Goal: Task Accomplishment & Management: Use online tool/utility

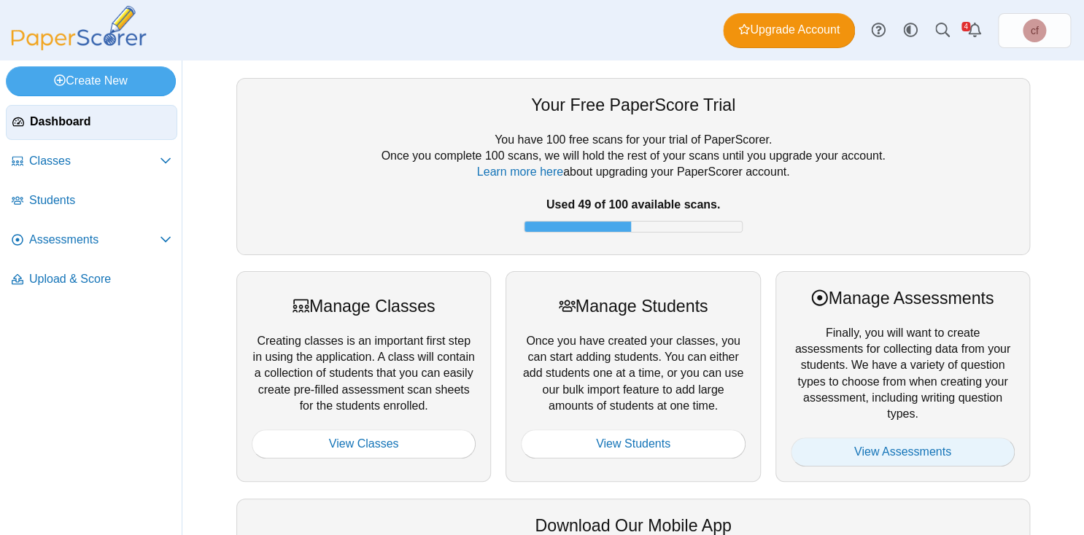
click at [877, 444] on link "View Assessments" at bounding box center [903, 452] width 224 height 29
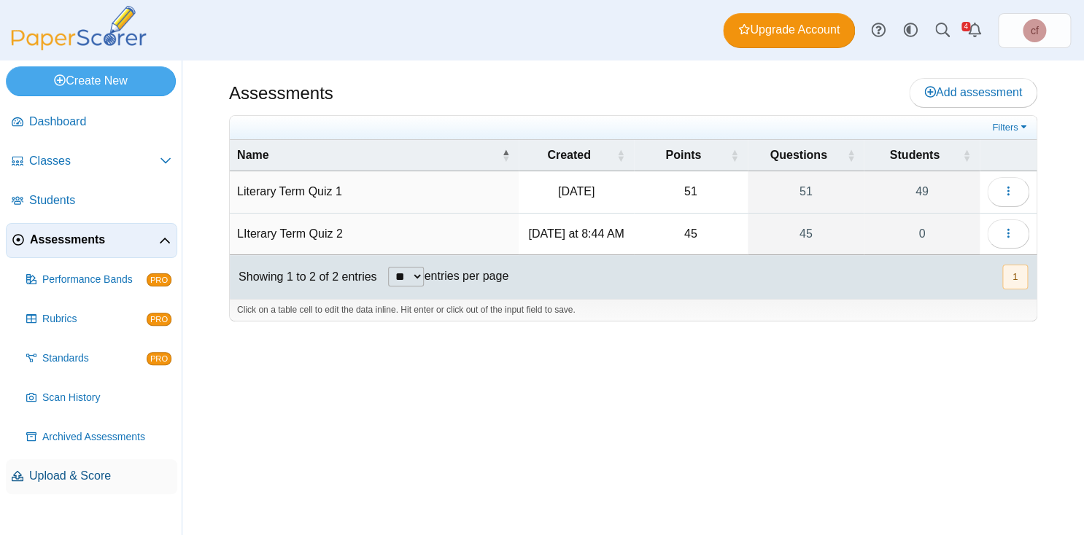
click at [41, 481] on span "Upload & Score" at bounding box center [100, 476] width 142 height 16
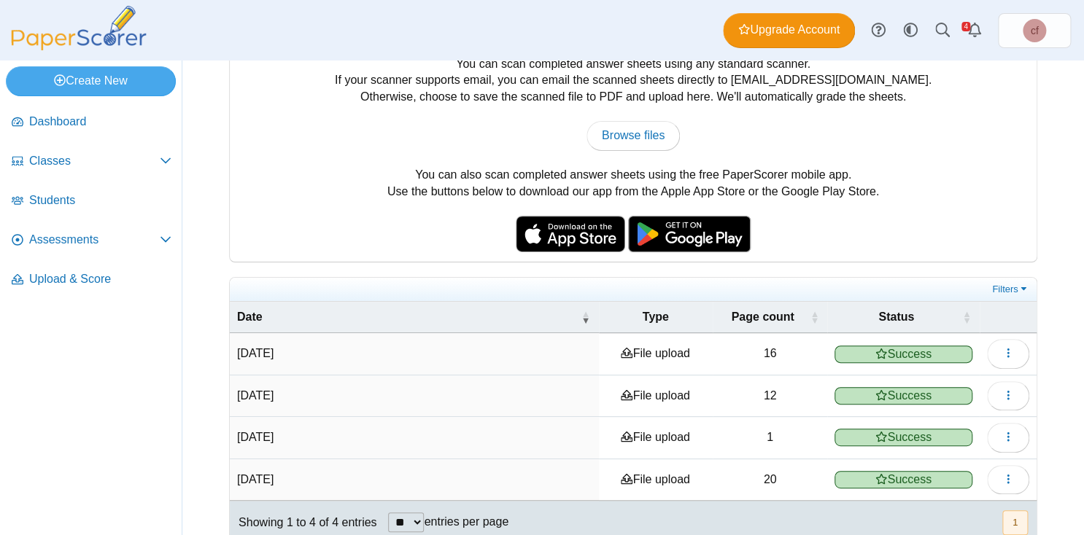
scroll to position [75, 0]
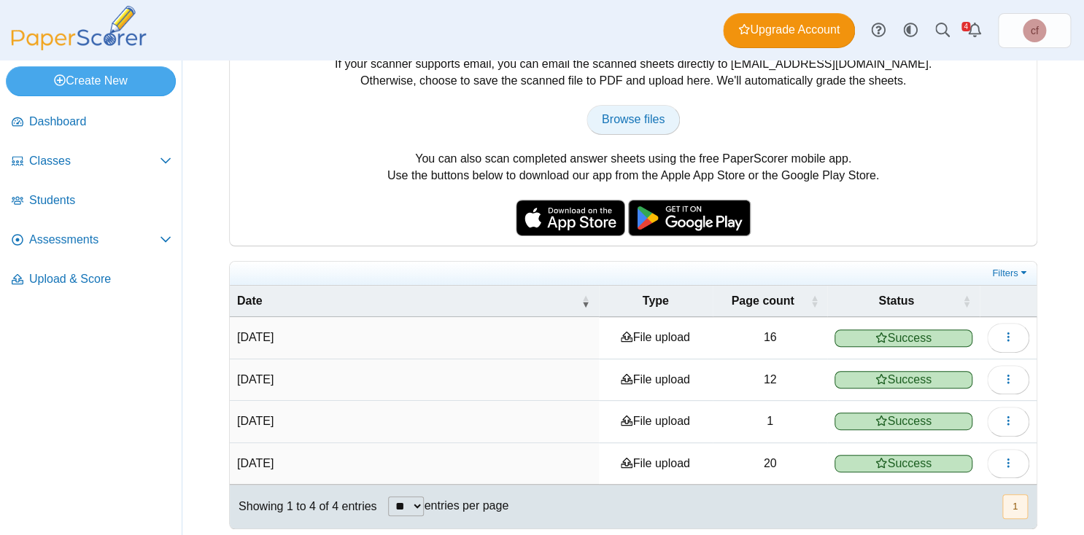
click at [641, 122] on span "Browse files" at bounding box center [633, 119] width 63 height 12
type input "**********"
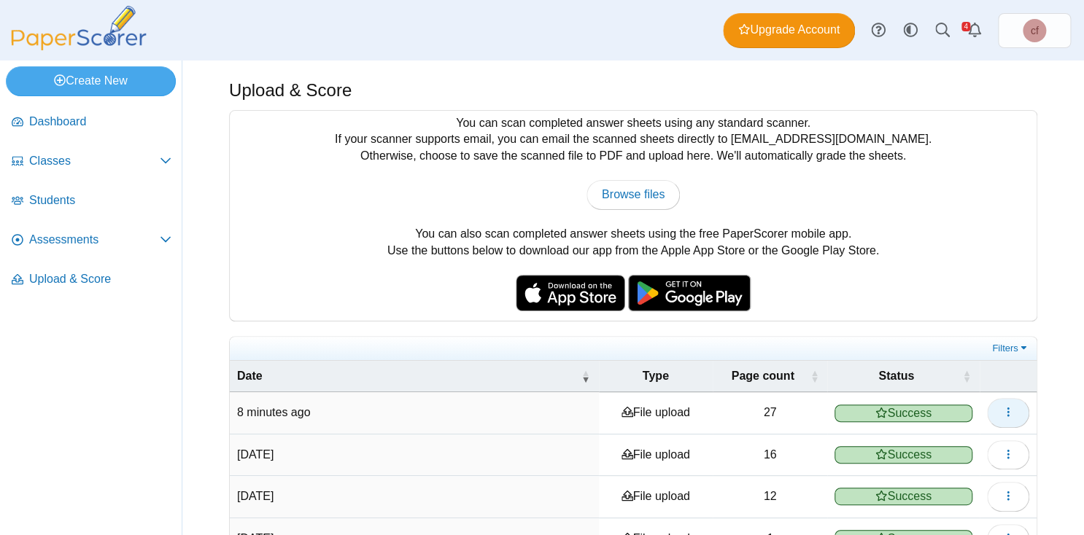
click at [1005, 414] on icon "button" at bounding box center [1008, 412] width 12 height 12
click at [935, 235] on div "You can scan completed answer sheets using any standard scanner. If your scanne…" at bounding box center [633, 216] width 807 height 210
click at [74, 247] on span "Assessments" at bounding box center [94, 240] width 131 height 16
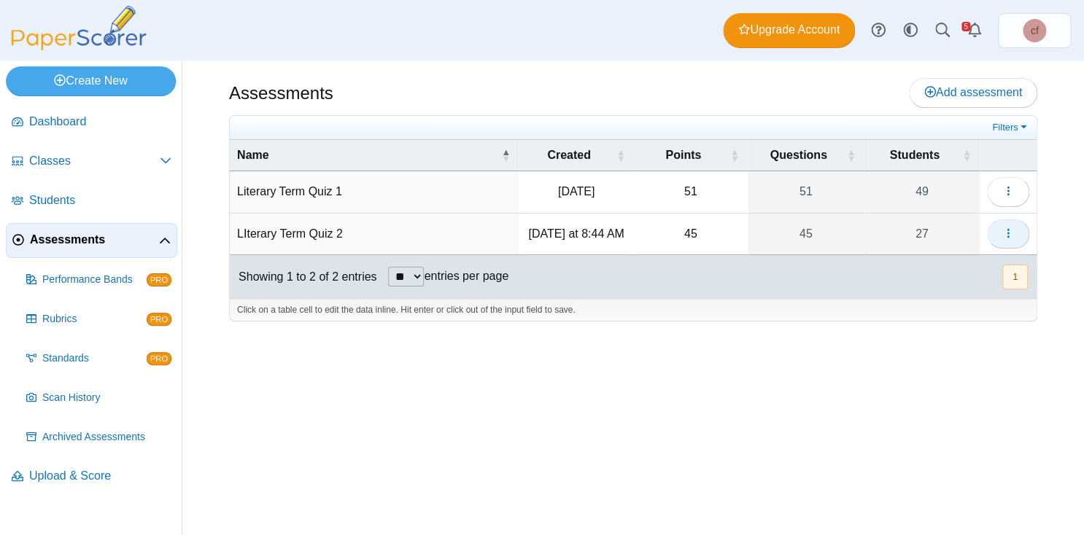
click at [1005, 228] on icon "button" at bounding box center [1008, 234] width 12 height 12
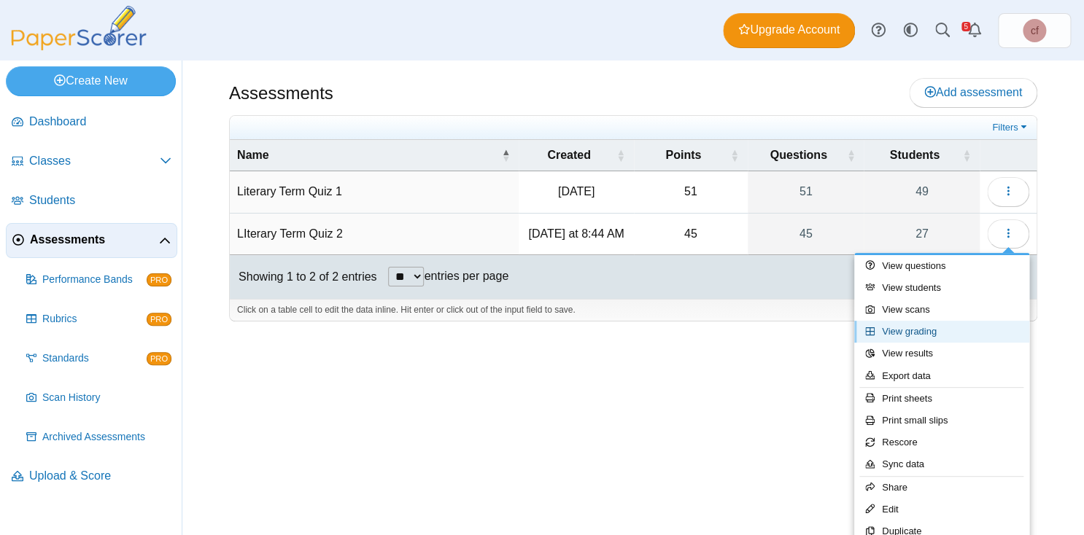
click at [902, 335] on link "View grading" at bounding box center [941, 332] width 175 height 22
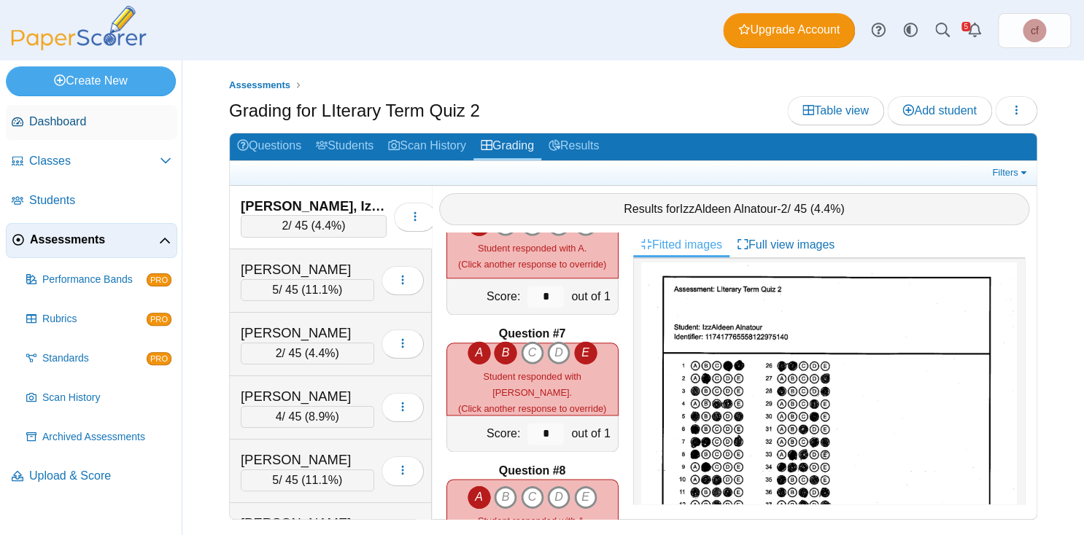
click at [52, 120] on span "Dashboard" at bounding box center [100, 122] width 142 height 16
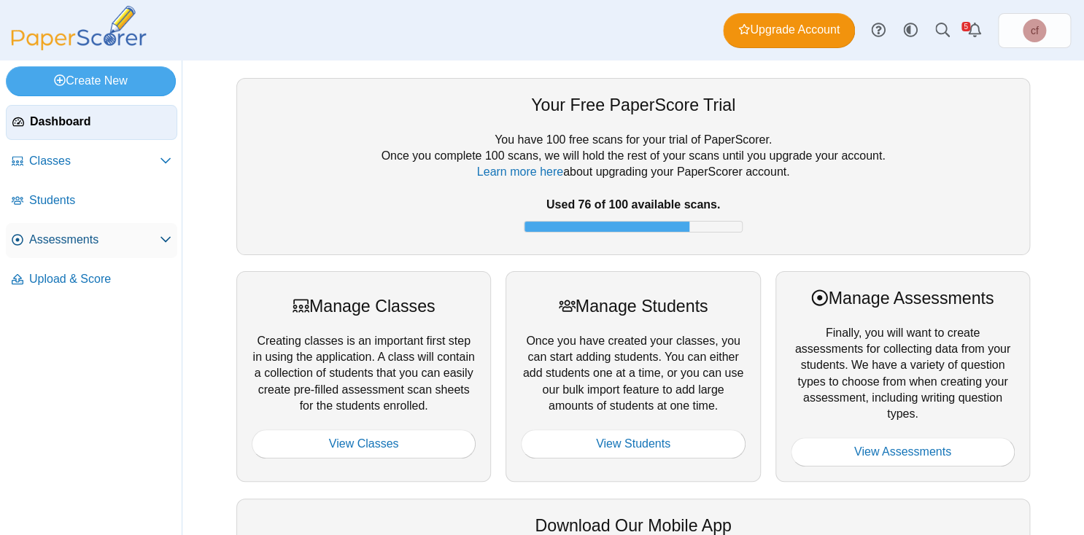
click at [69, 227] on link "Assessments" at bounding box center [91, 240] width 171 height 35
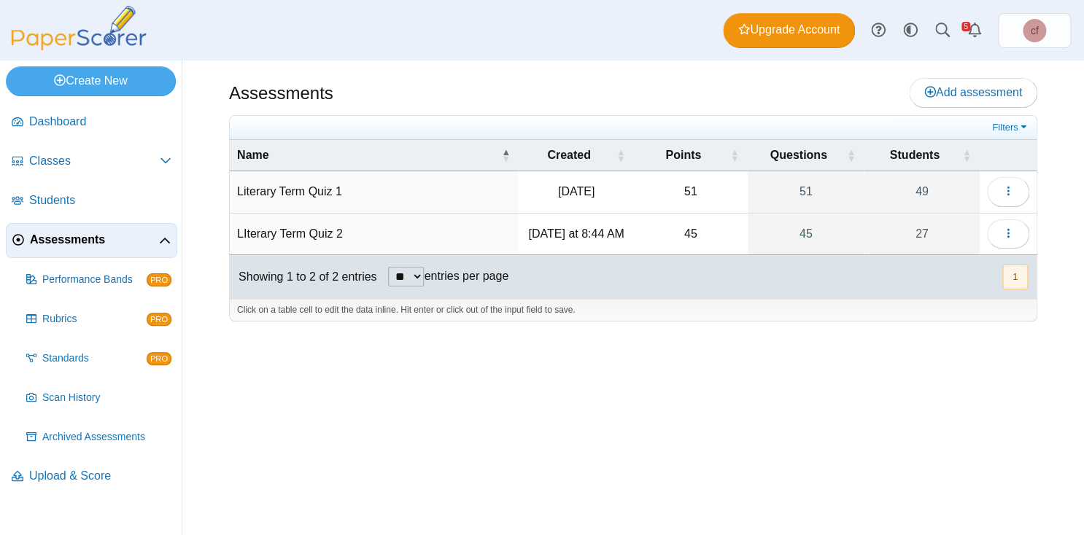
click at [278, 236] on td "LIterary Term Quiz 2" at bounding box center [374, 235] width 289 height 42
click at [999, 230] on button "button" at bounding box center [1008, 234] width 42 height 29
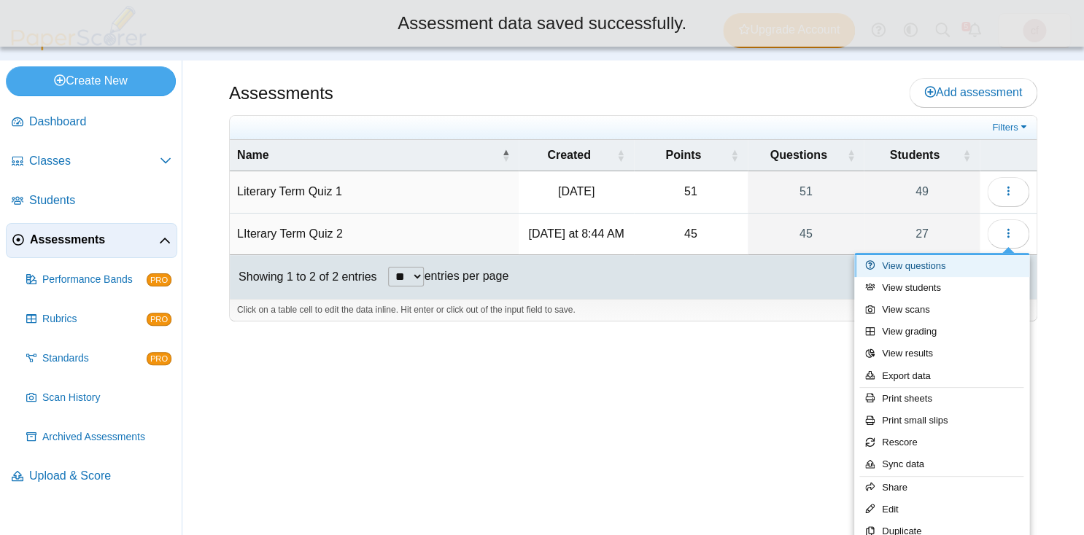
click at [921, 270] on link "View questions" at bounding box center [941, 266] width 175 height 22
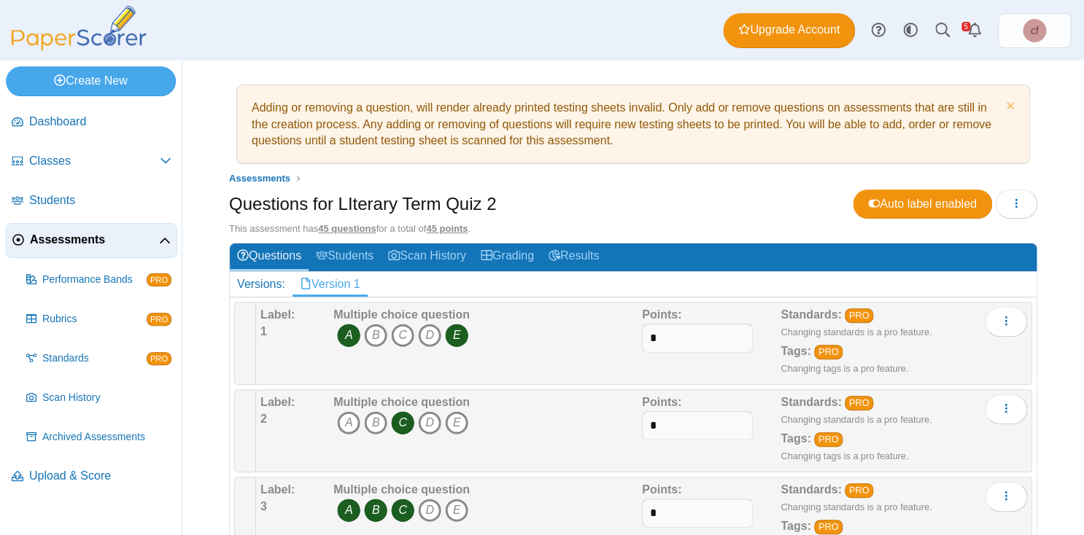
scroll to position [20, 0]
